Goal: Find specific page/section: Find specific page/section

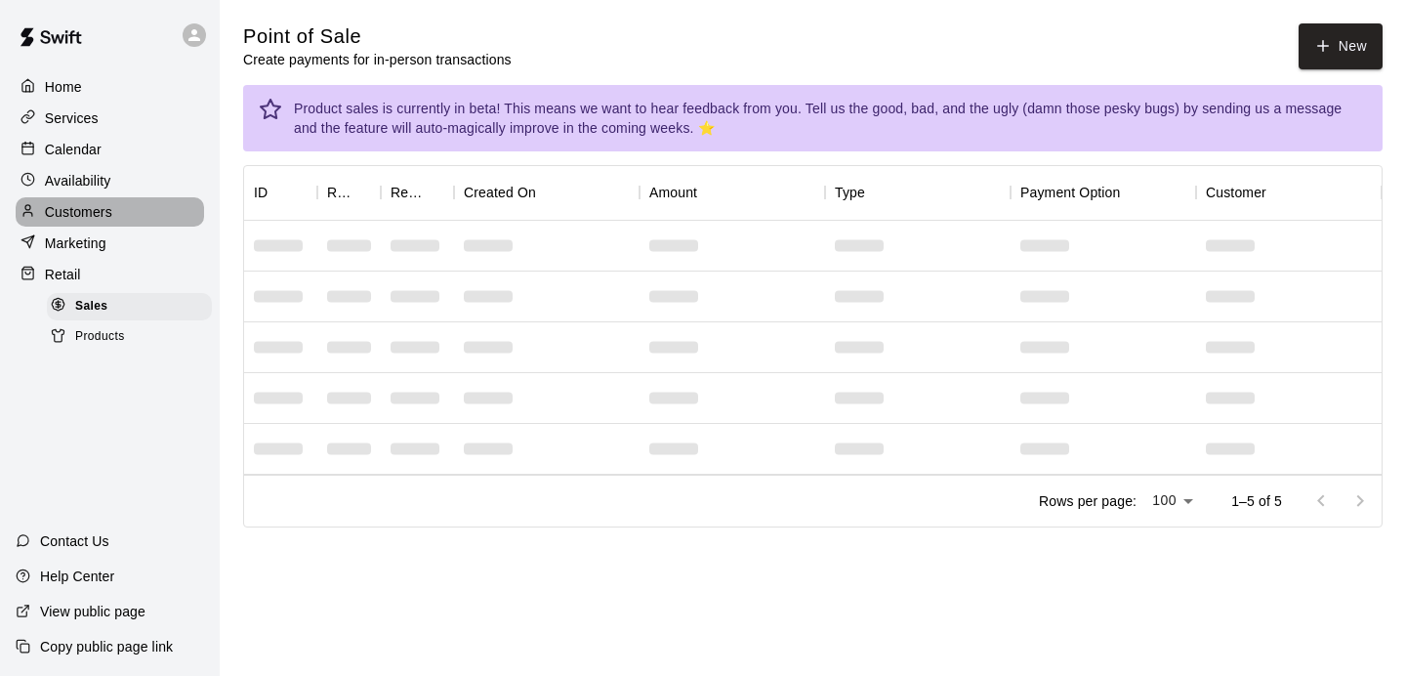
click at [77, 217] on p "Customers" at bounding box center [78, 212] width 67 height 20
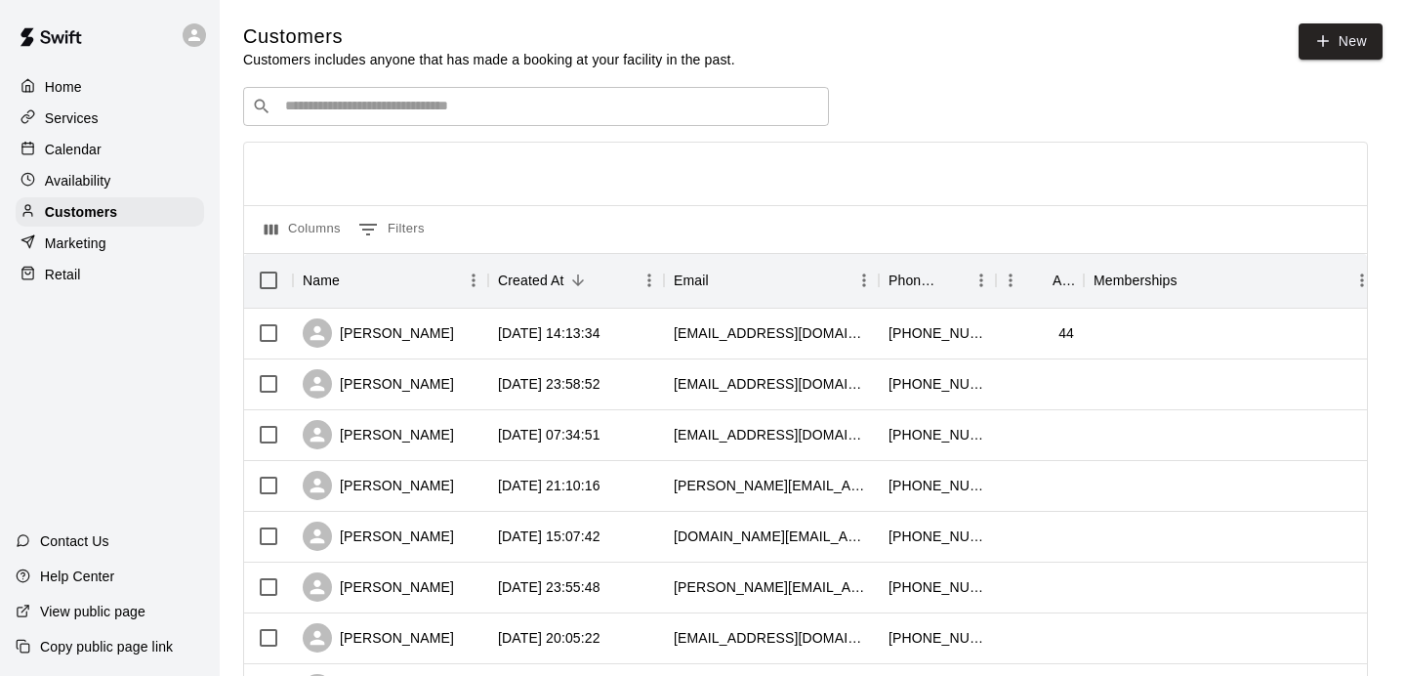
click at [364, 103] on input "Search customers by name or email" at bounding box center [549, 107] width 541 height 20
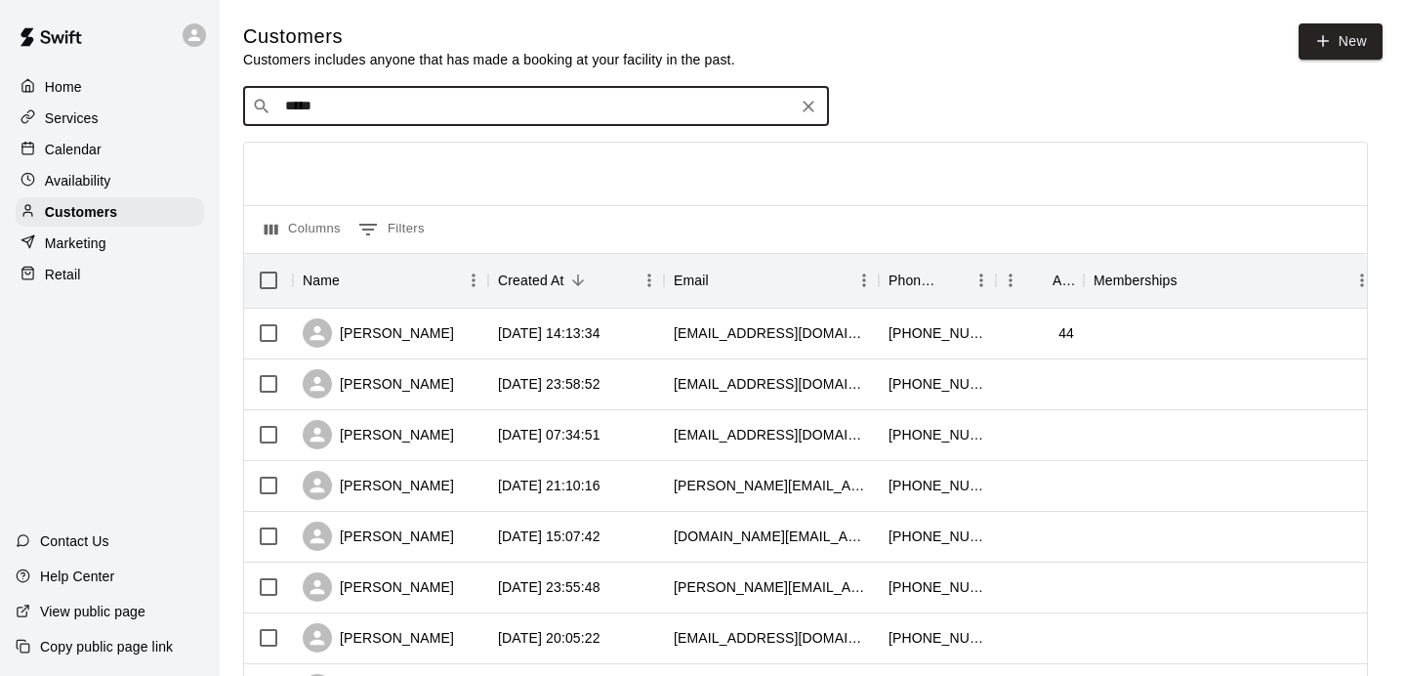
type input "******"
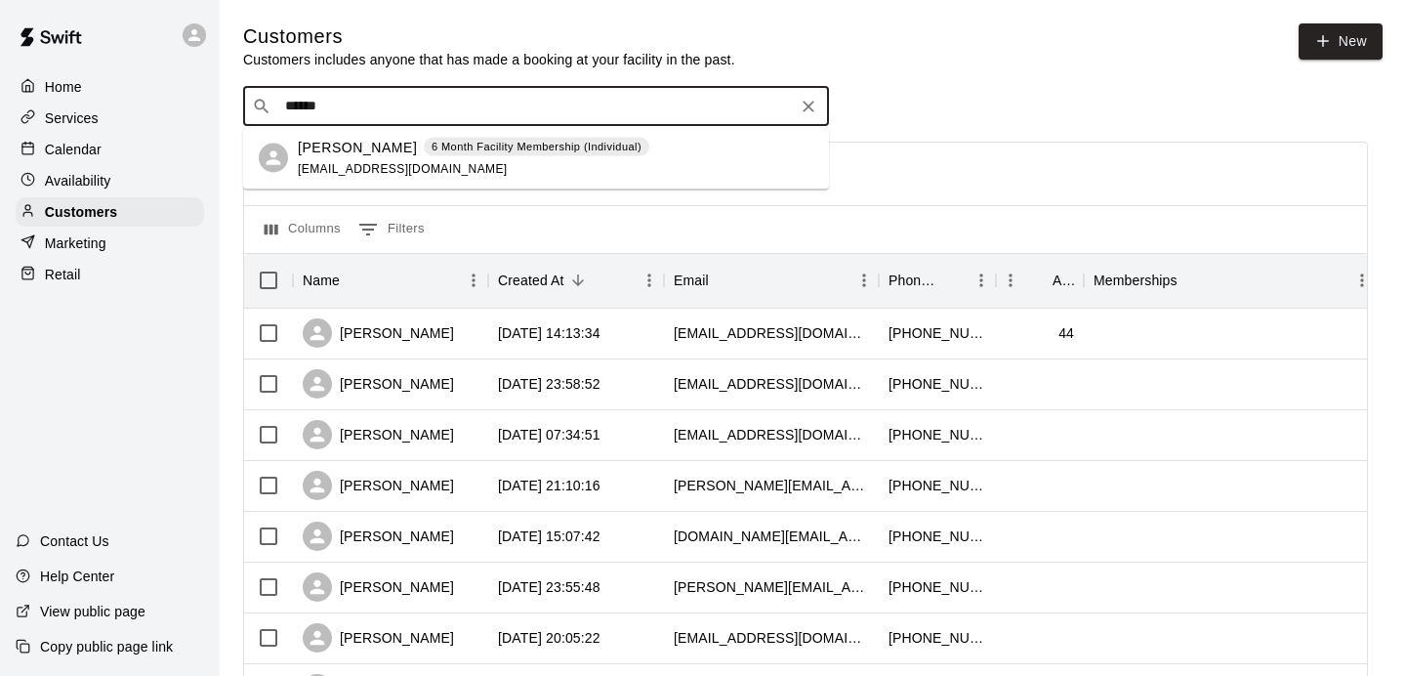
click at [350, 152] on p "[PERSON_NAME]" at bounding box center [357, 147] width 119 height 21
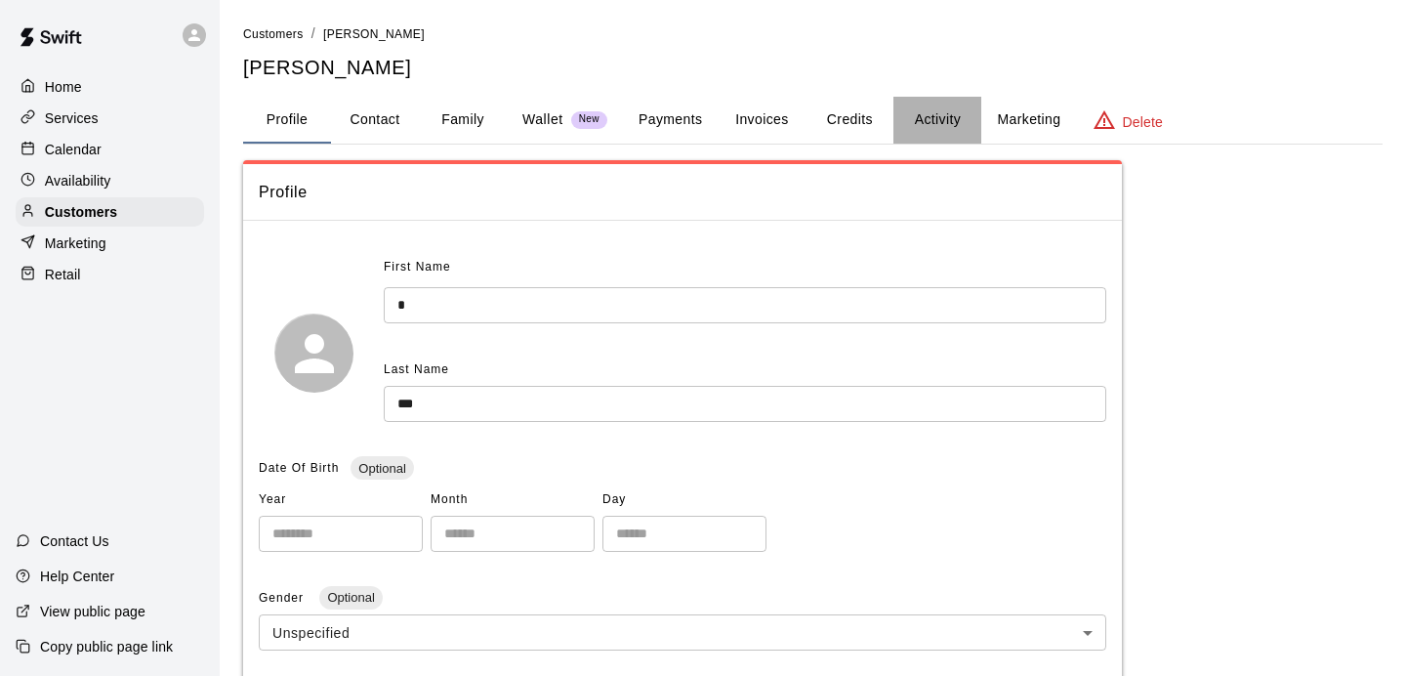
click at [924, 115] on button "Activity" at bounding box center [938, 120] width 88 height 47
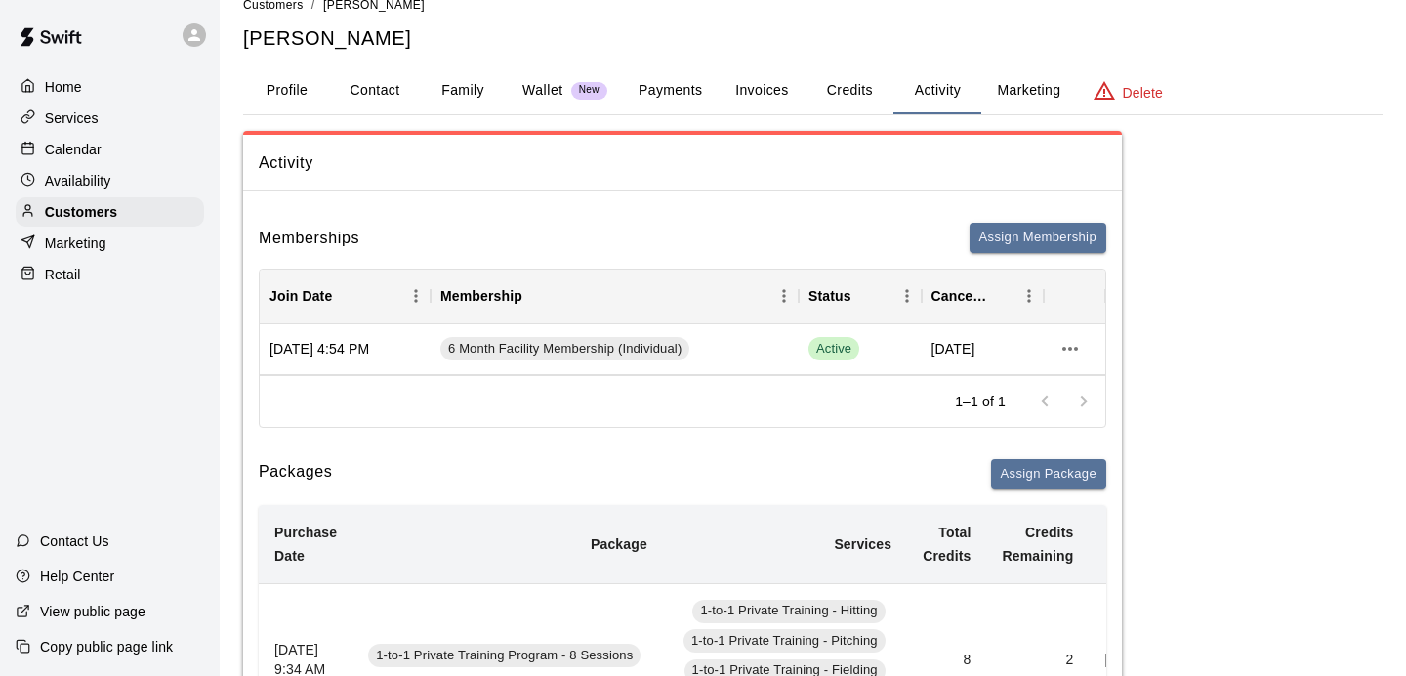
scroll to position [31, 0]
click at [108, 271] on div "Retail" at bounding box center [110, 274] width 189 height 29
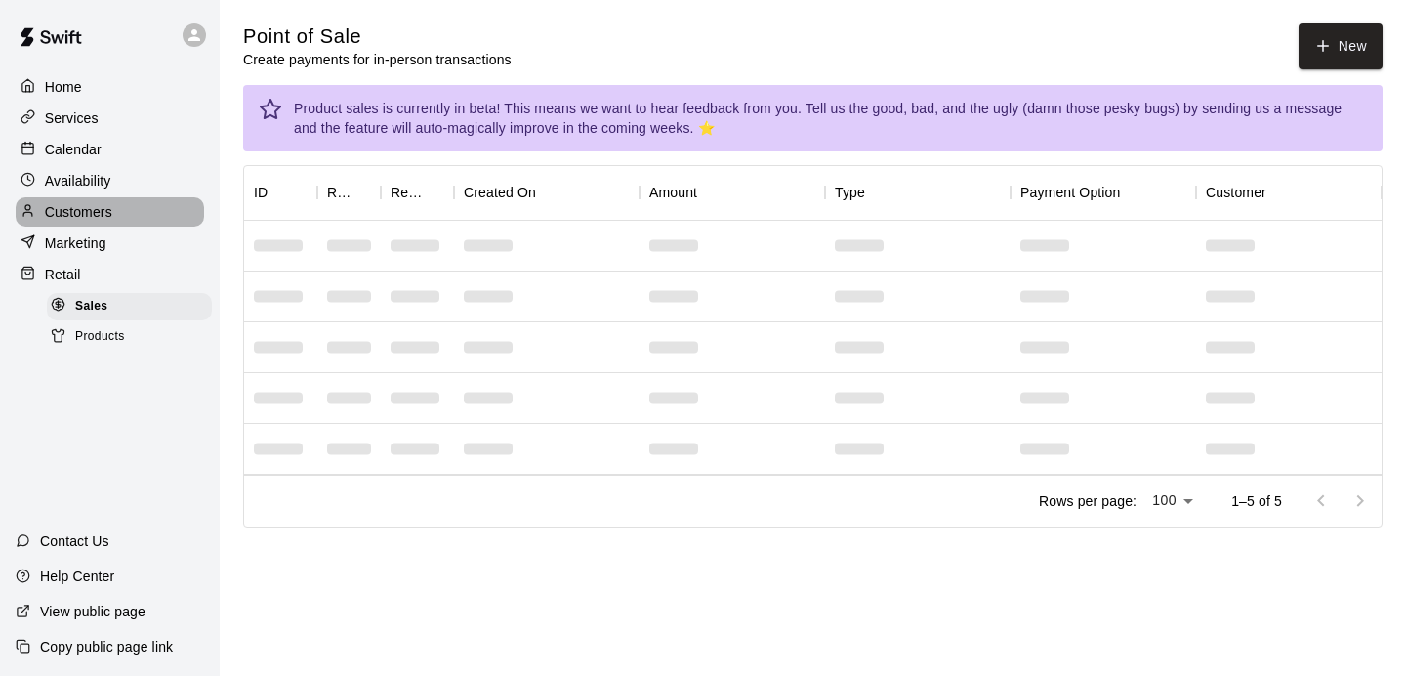
click at [87, 218] on p "Customers" at bounding box center [78, 212] width 67 height 20
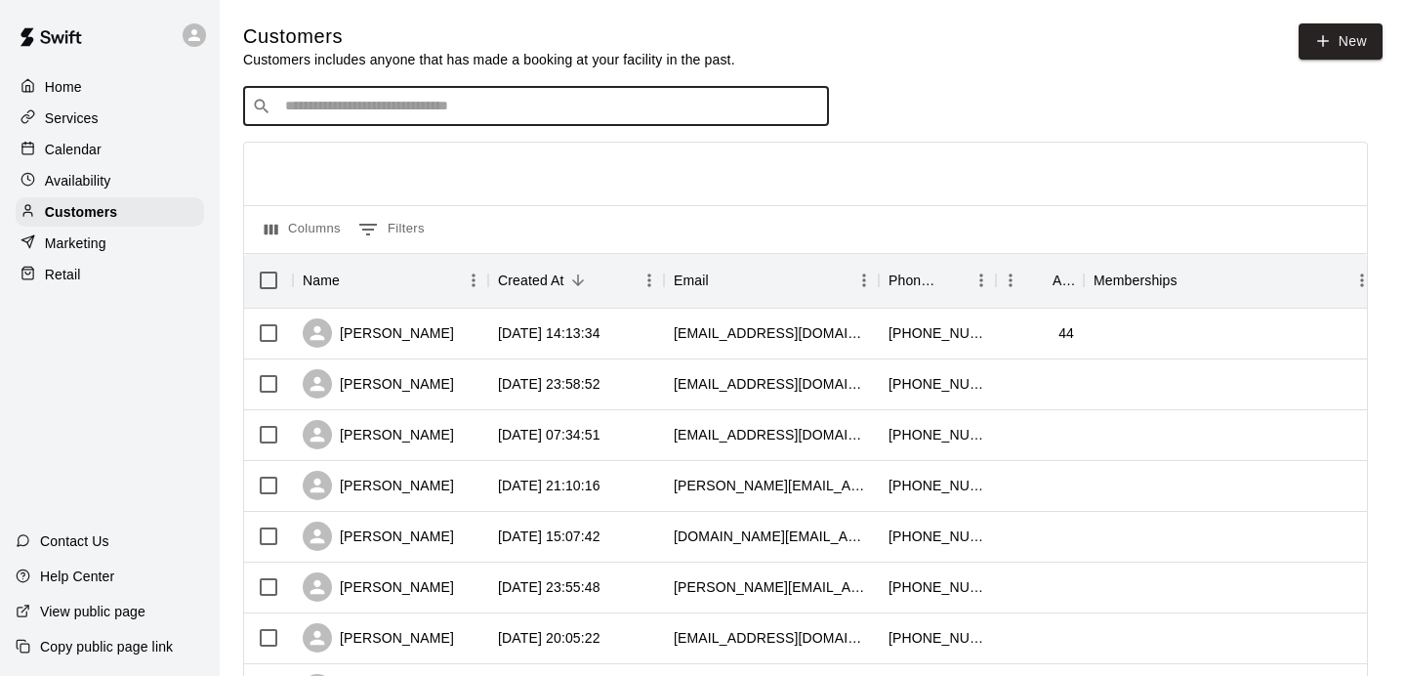
click at [458, 109] on input "Search customers by name or email" at bounding box center [549, 107] width 541 height 20
type input "*"
type input "***"
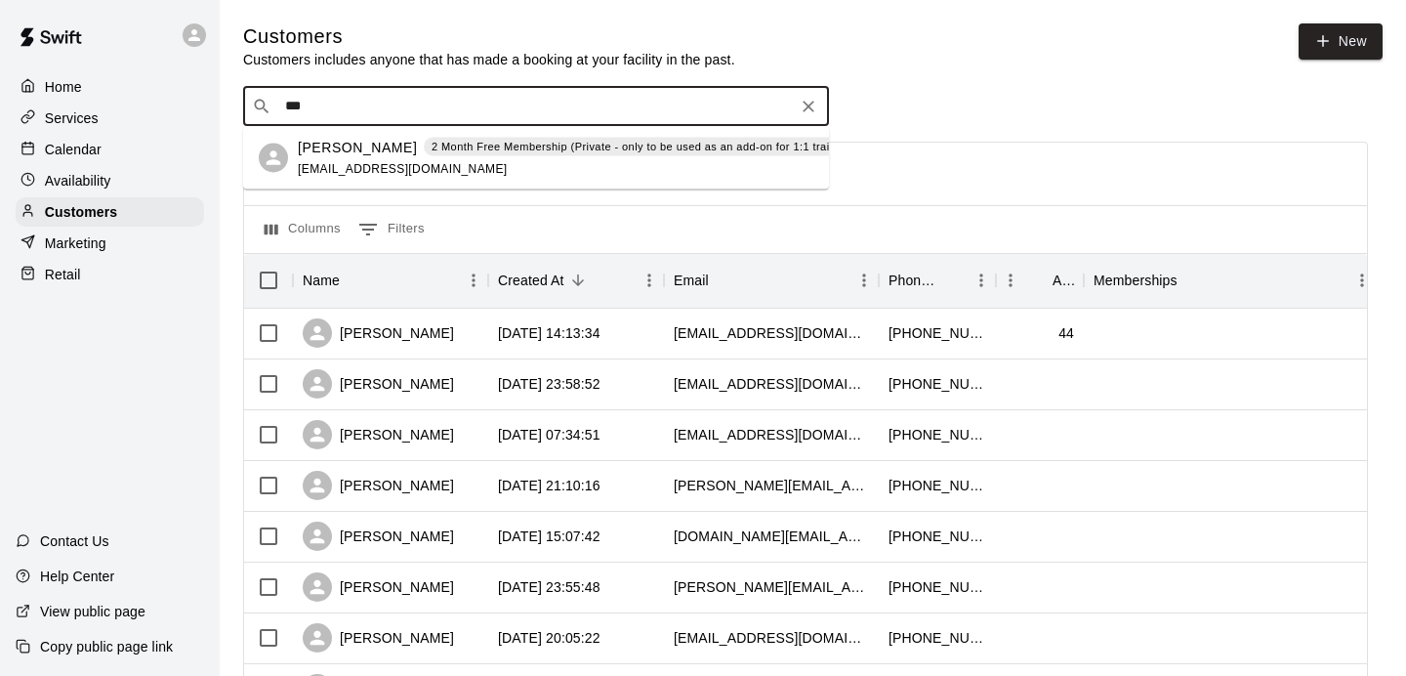
click at [368, 154] on p "[PERSON_NAME]" at bounding box center [357, 147] width 119 height 21
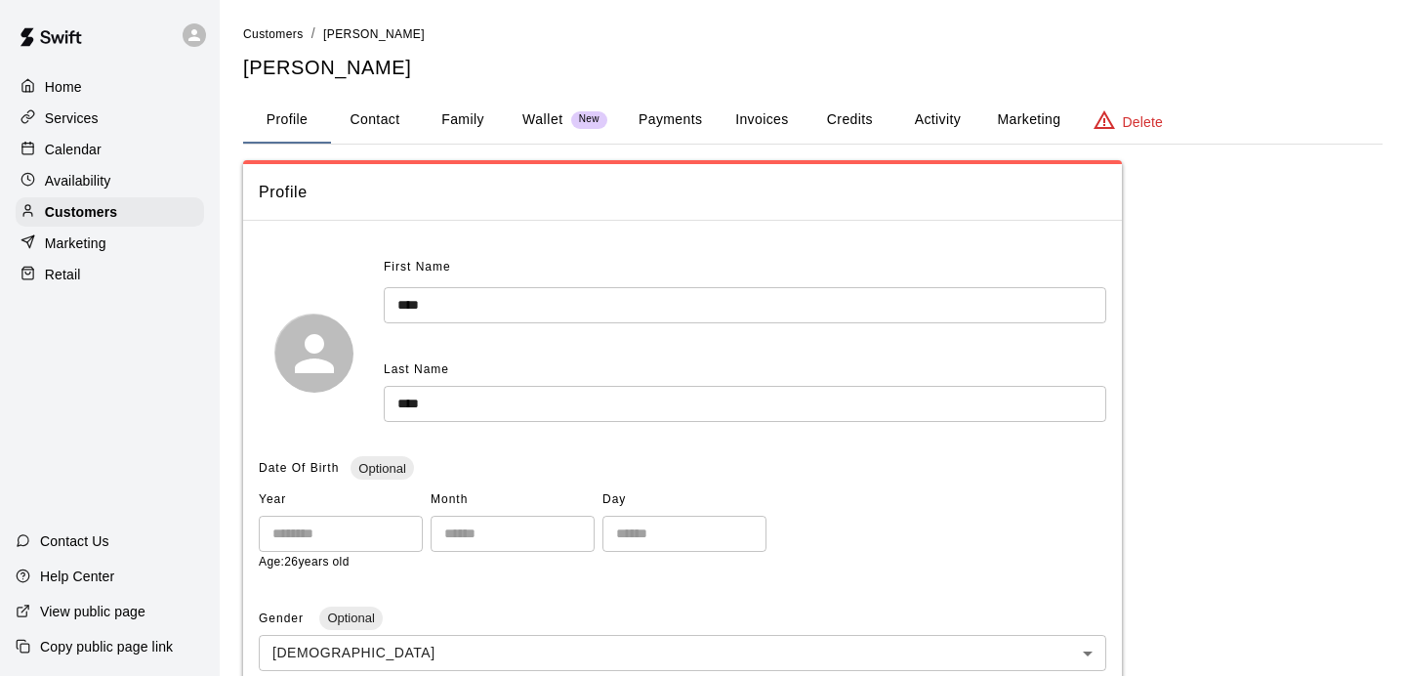
click at [936, 112] on button "Activity" at bounding box center [938, 120] width 88 height 47
